Goal: Use online tool/utility

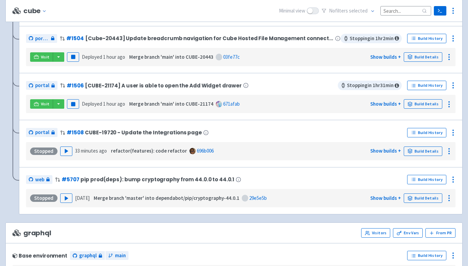
scroll to position [201, 0]
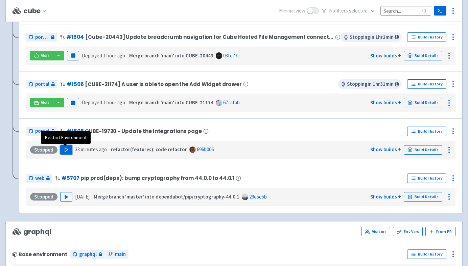
click at [65, 151] on polygon "button" at bounding box center [66, 150] width 3 height 4
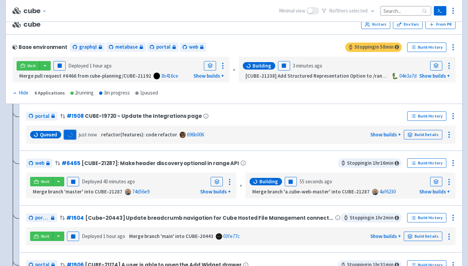
scroll to position [66, 0]
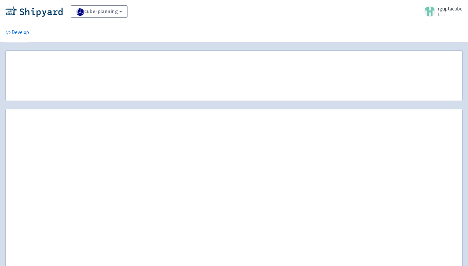
scroll to position [66, 0]
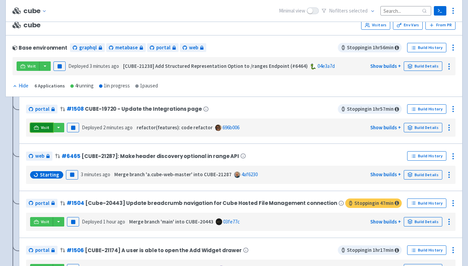
click at [46, 131] on link "Visit" at bounding box center [41, 127] width 23 height 9
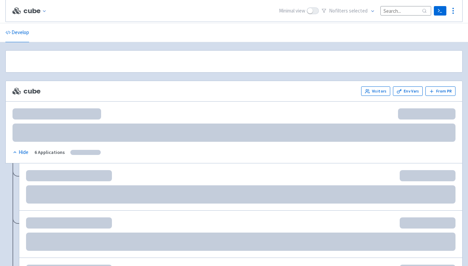
scroll to position [66, 0]
